Goal: Task Accomplishment & Management: Manage account settings

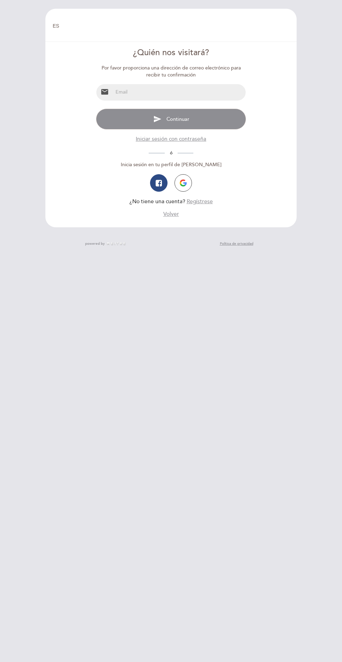
select select "es"
click at [206, 93] on input "email" at bounding box center [179, 92] width 132 height 16
type input "[EMAIL_ADDRESS][DOMAIN_NAME]"
click at [138, 120] on button "send Continuar" at bounding box center [171, 119] width 150 height 21
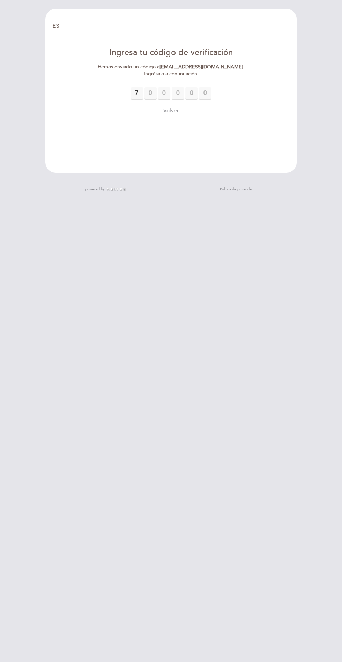
type input "7"
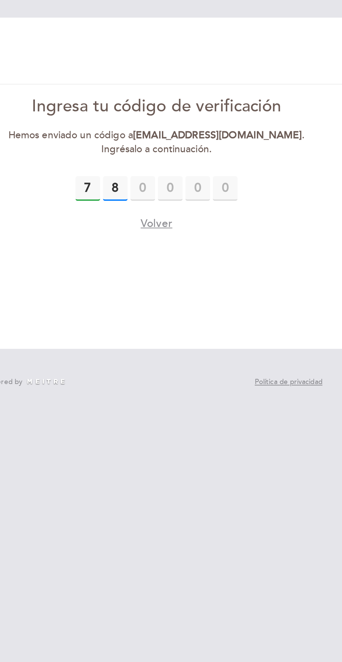
type input "8"
type input "7"
type input "1"
type input "7"
type input "8"
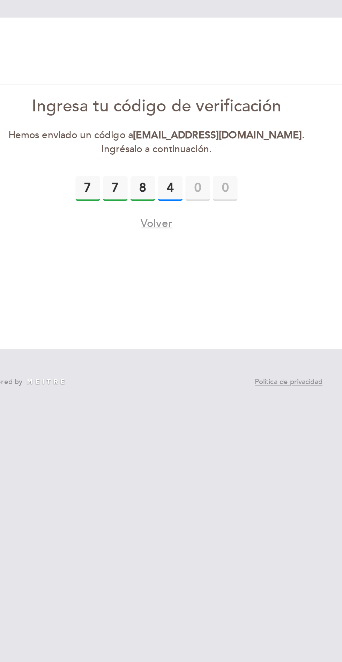
type input "4"
type input "7"
type input "1"
